Goal: Check status

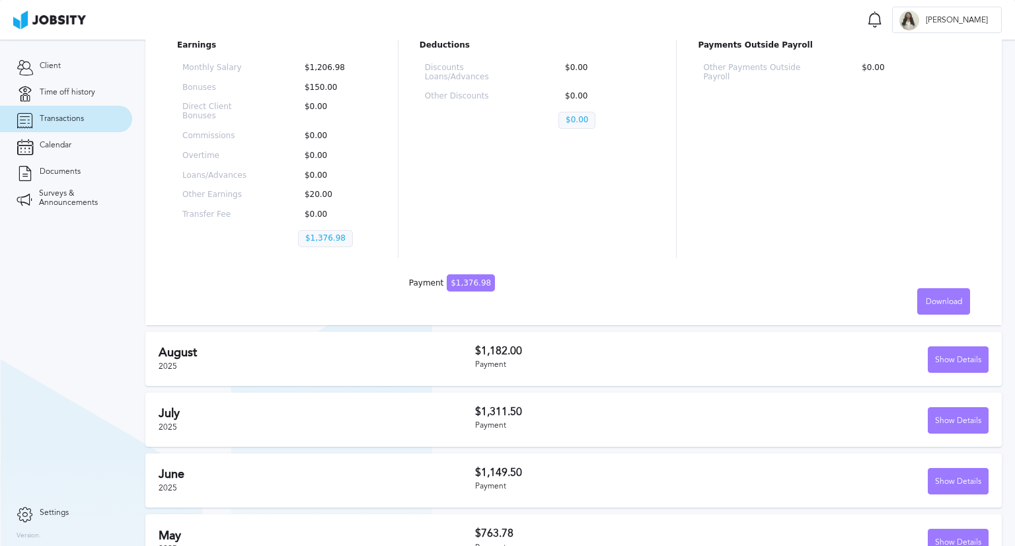
scroll to position [201, 0]
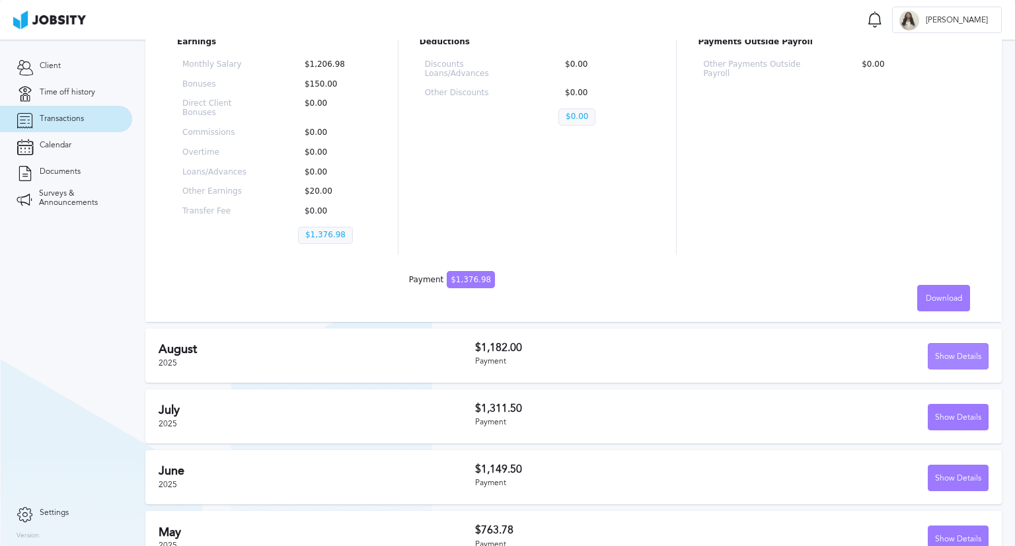
click at [951, 355] on div "Show Details" at bounding box center [958, 357] width 59 height 26
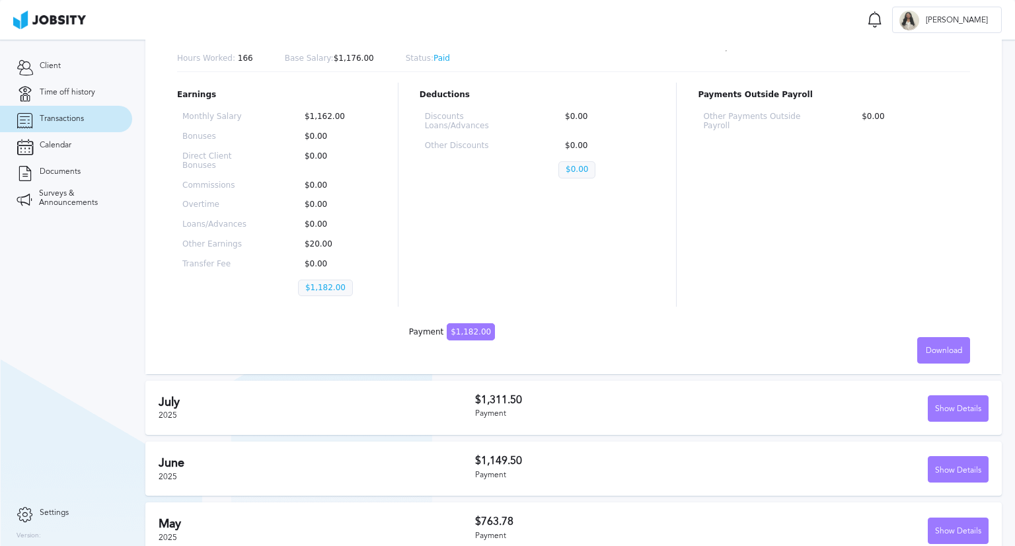
scroll to position [566, 0]
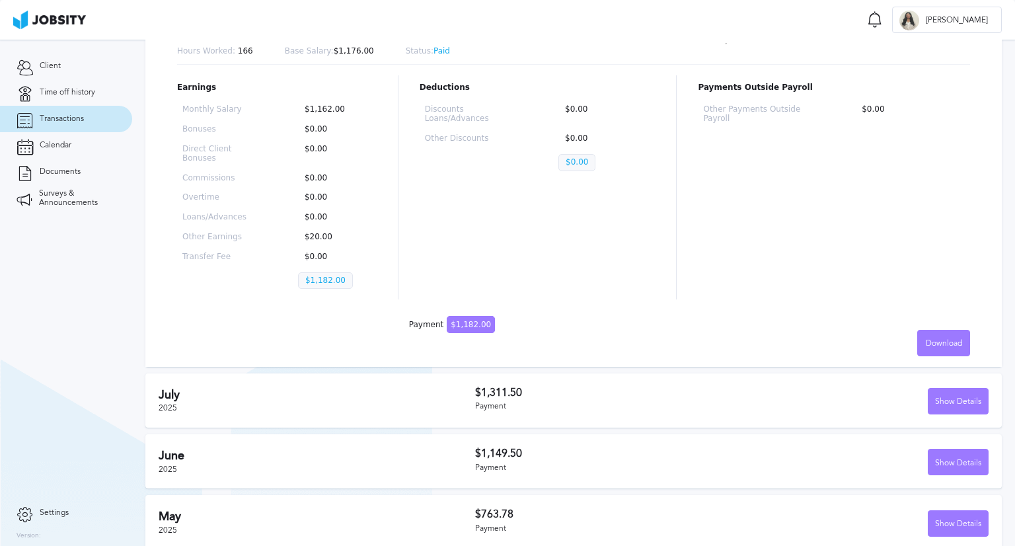
click at [677, 379] on div "[DATE] $1,311.50 Payment Show Details" at bounding box center [573, 400] width 856 height 54
click at [965, 397] on div "Show Details" at bounding box center [958, 402] width 59 height 26
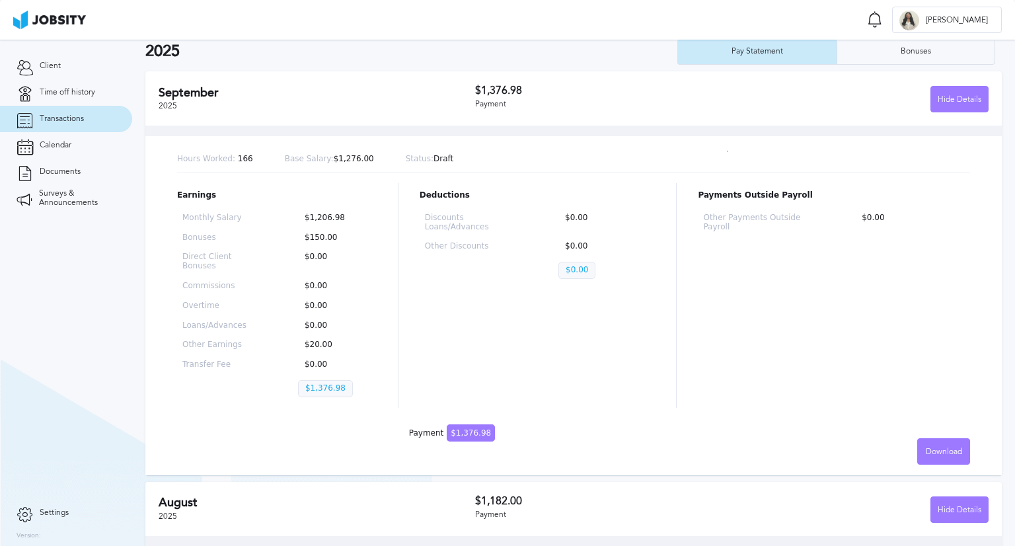
scroll to position [0, 0]
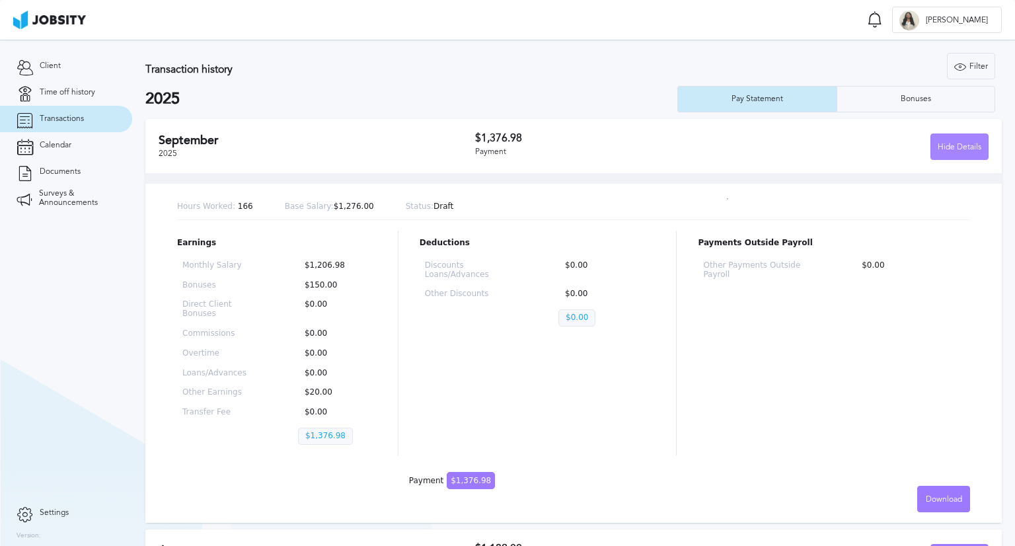
click at [931, 153] on div "Hide Details" at bounding box center [959, 147] width 57 height 26
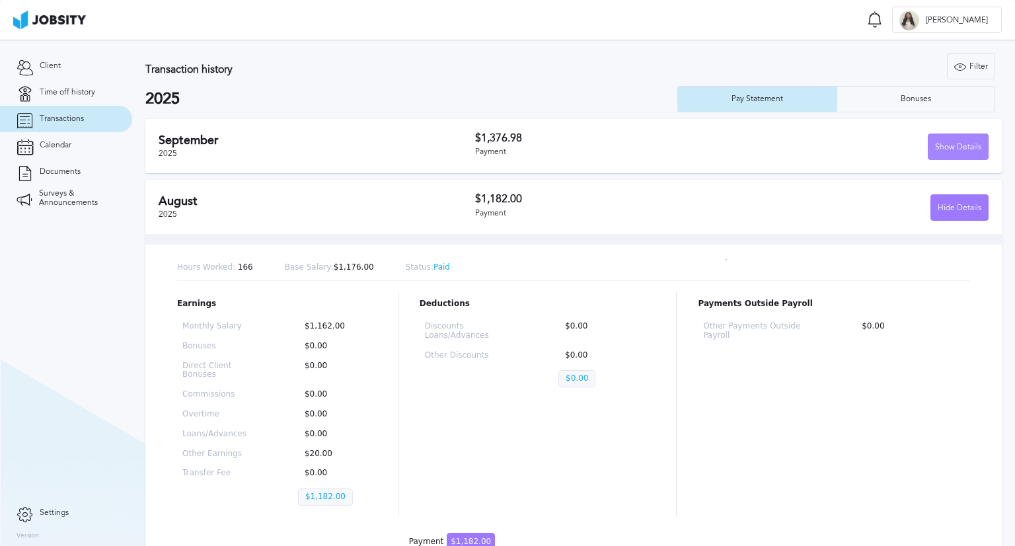
click at [929, 153] on div "Show Details" at bounding box center [958, 147] width 59 height 26
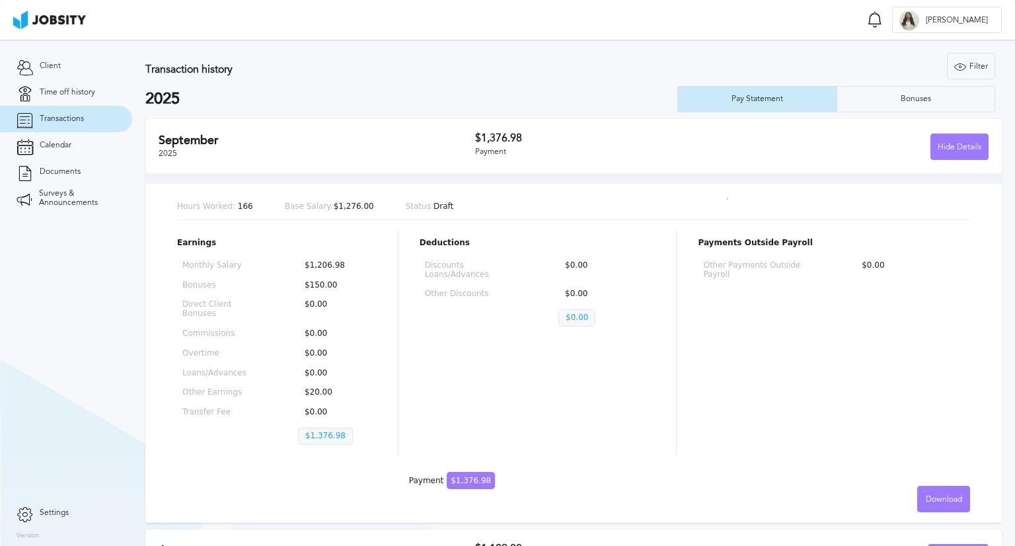
click at [1004, 291] on section "Transaction history Filter Years 2025 2025 Pay Statement Bonuses September 2025…" at bounding box center [573, 406] width 883 height 733
